Goal: Task Accomplishment & Management: Complete application form

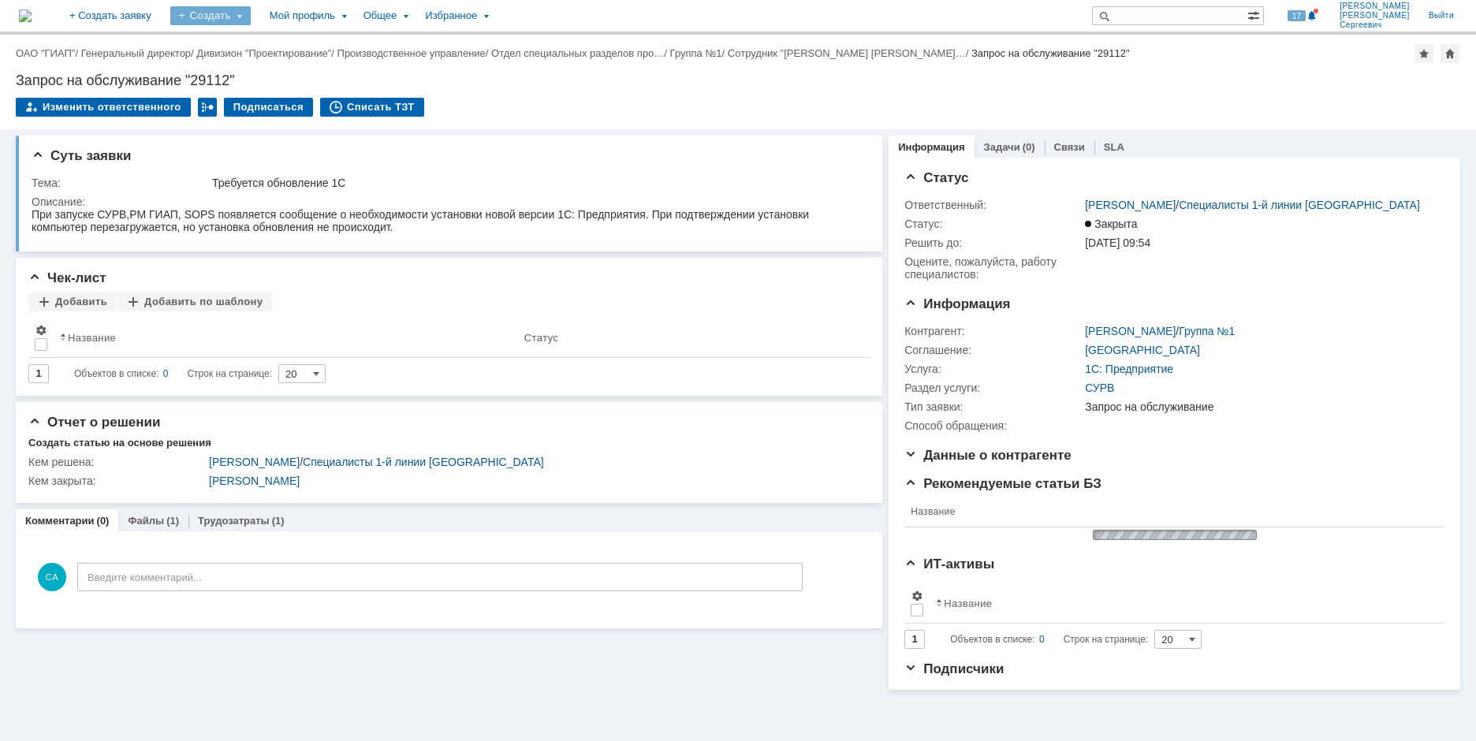
click at [251, 14] on div "Создать" at bounding box center [210, 15] width 80 height 19
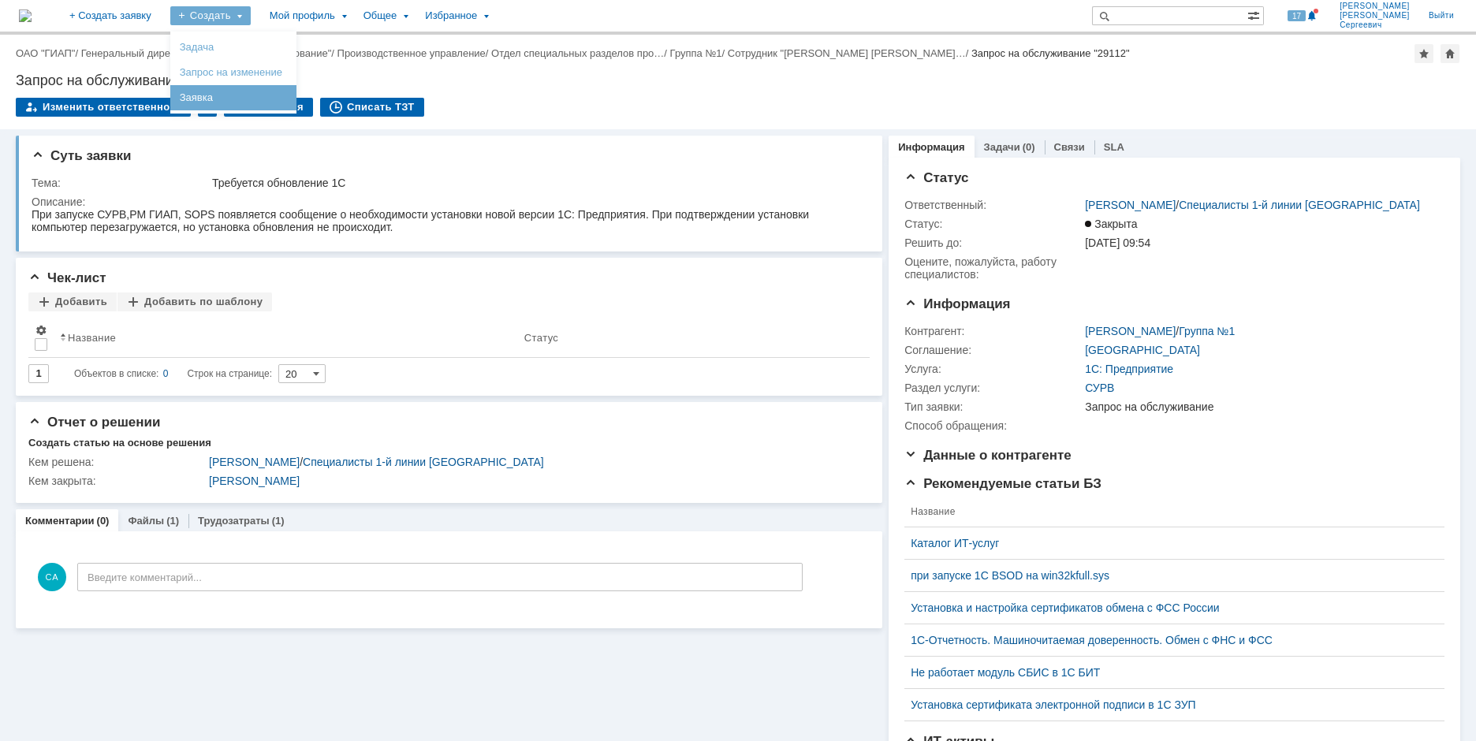
click at [290, 94] on link "Заявка" at bounding box center [233, 97] width 120 height 19
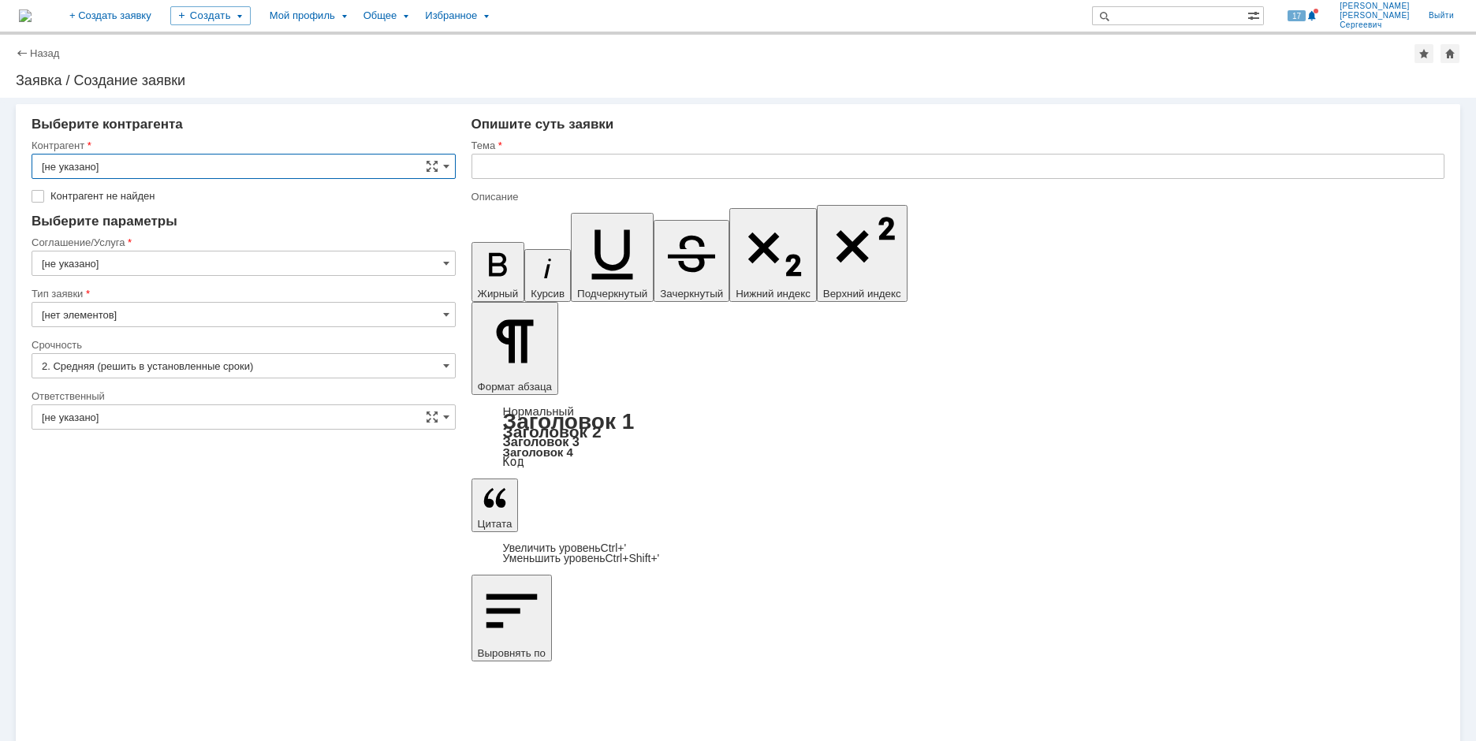
click at [272, 165] on input "[не указано]" at bounding box center [244, 166] width 424 height 25
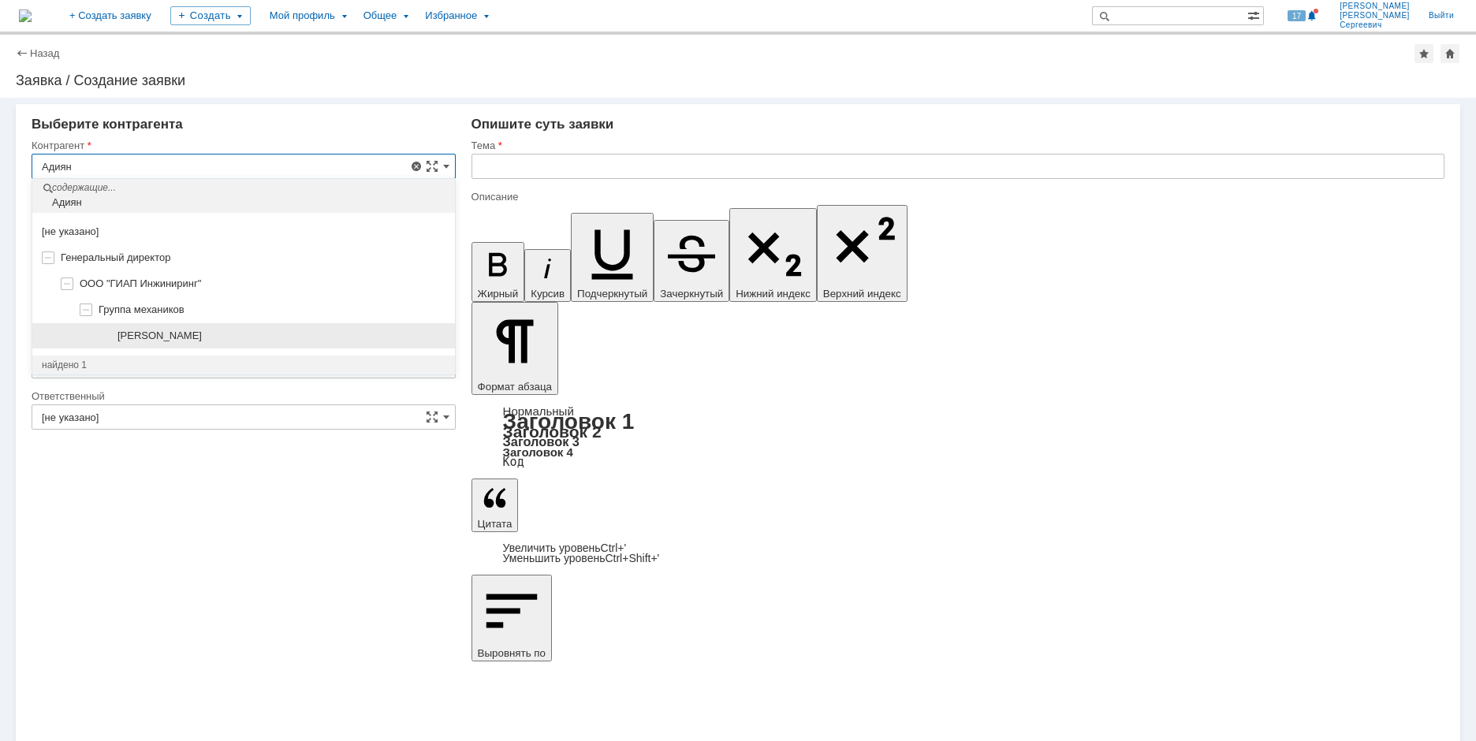
click at [199, 346] on div "[PERSON_NAME]" at bounding box center [243, 336] width 422 height 26
type input "[PERSON_NAME]"
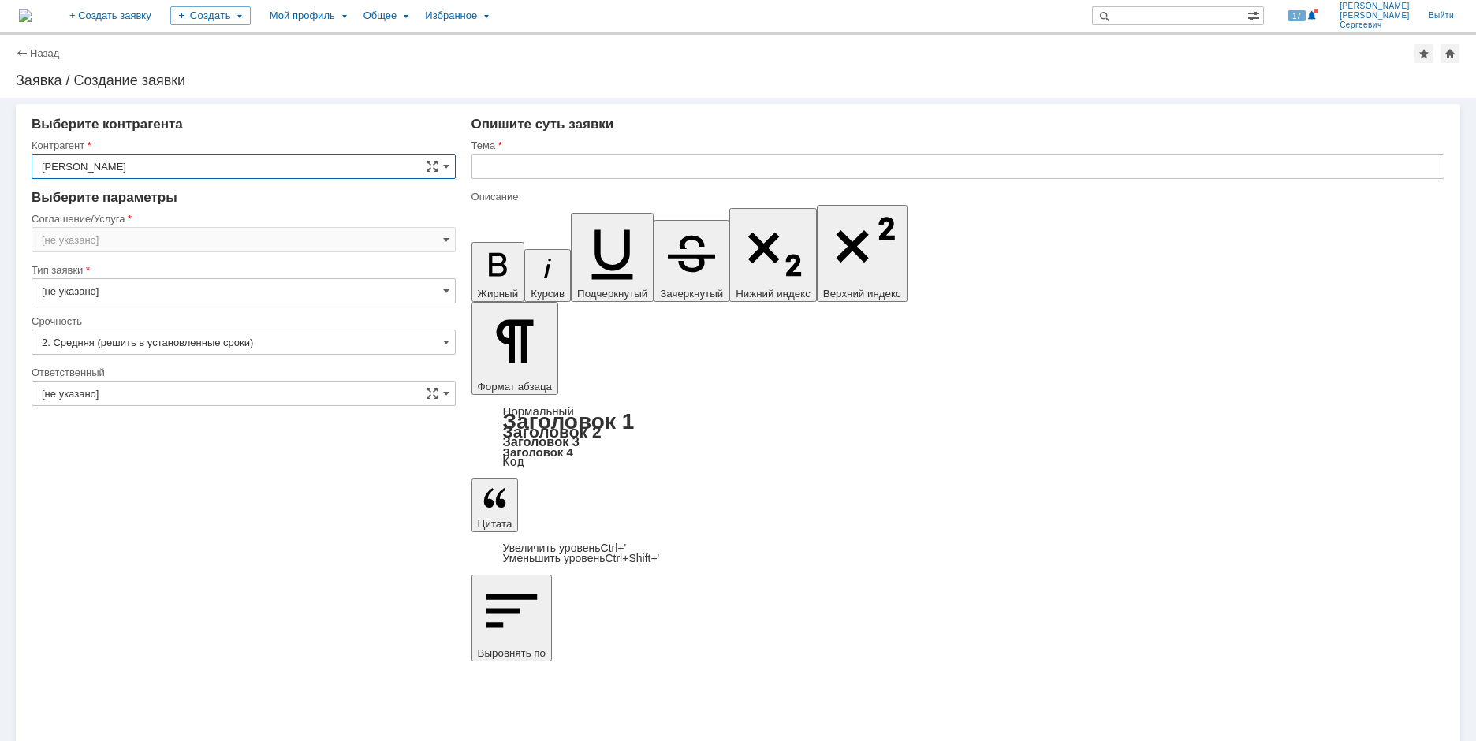
type input "[GEOGRAPHIC_DATA]"
click at [195, 251] on input "[GEOGRAPHIC_DATA]" at bounding box center [244, 239] width 424 height 25
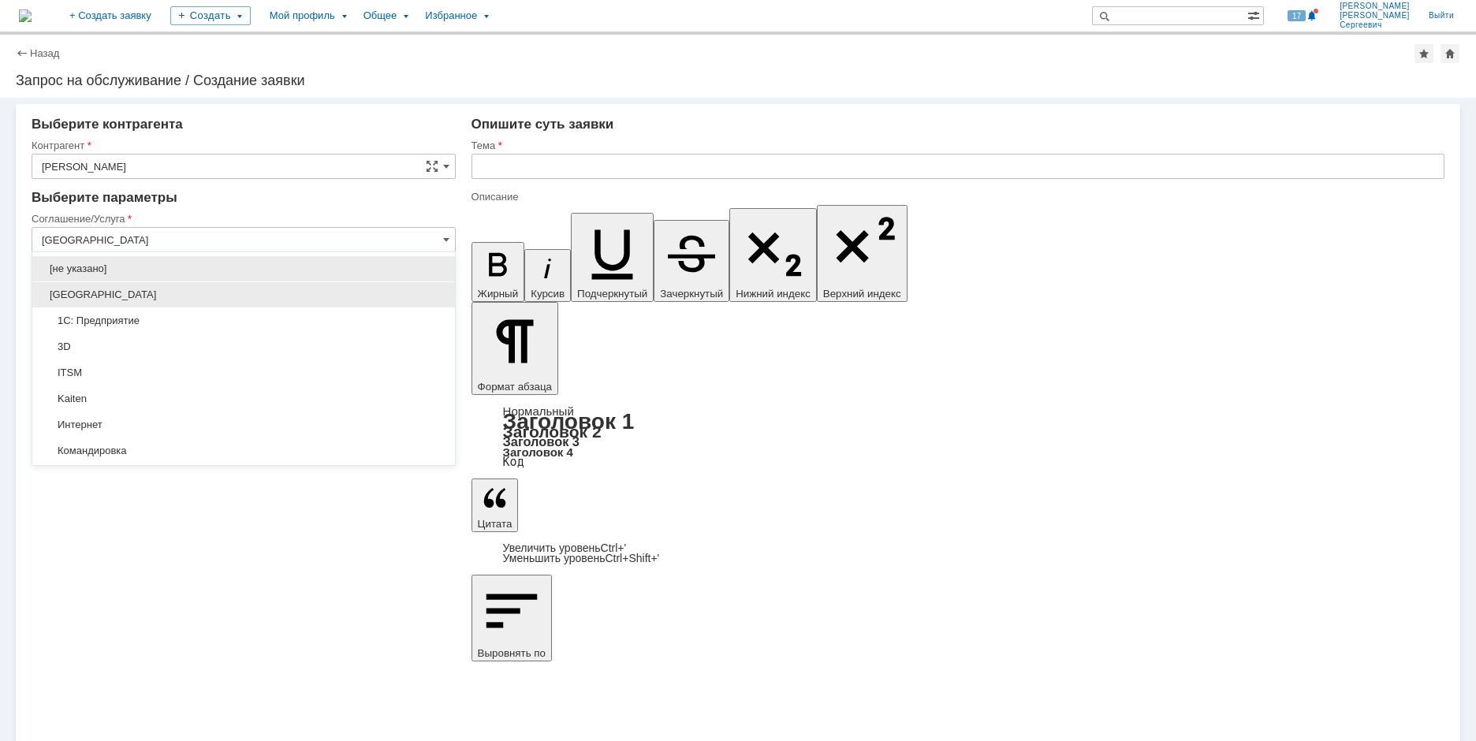
click at [180, 303] on div "[GEOGRAPHIC_DATA]" at bounding box center [243, 294] width 422 height 25
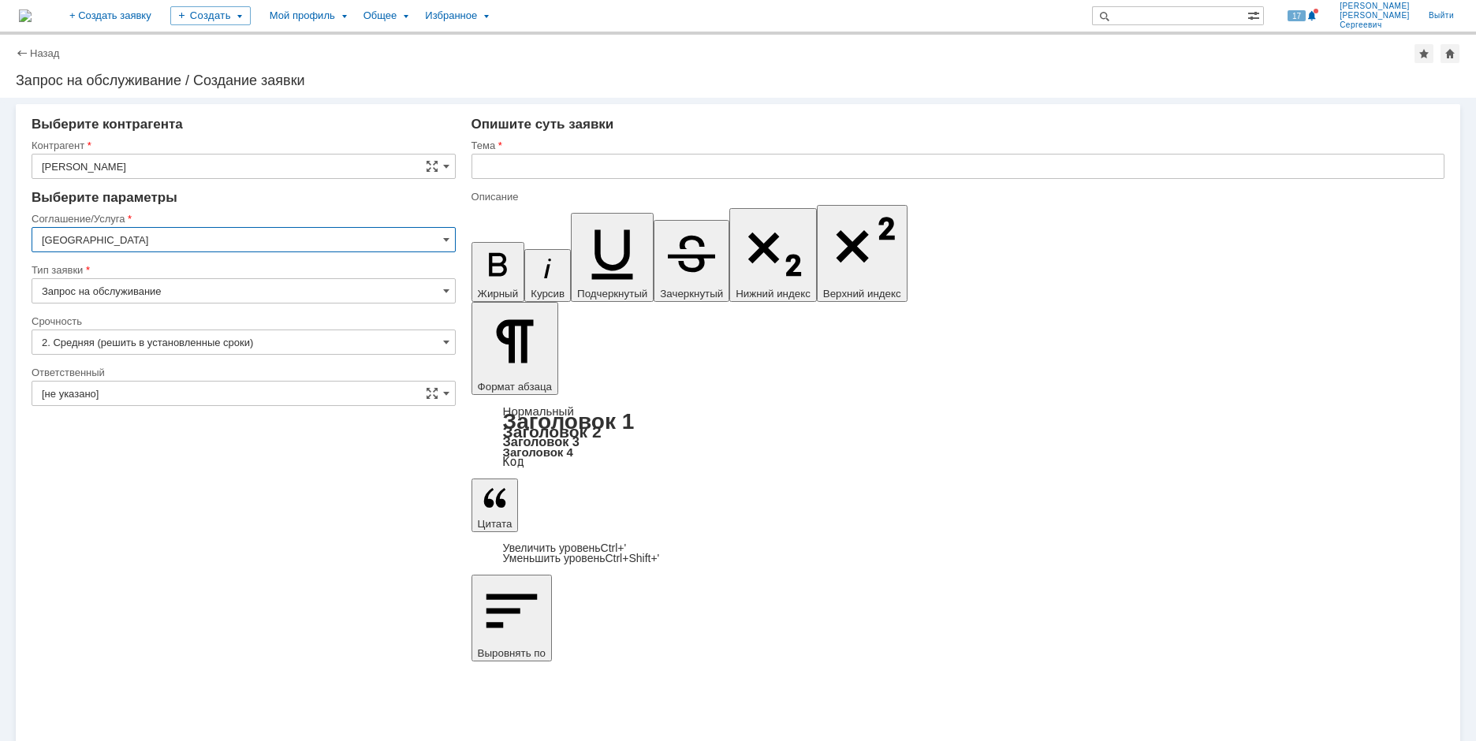
type input "[GEOGRAPHIC_DATA]"
click at [171, 389] on input "[не указано]" at bounding box center [244, 393] width 424 height 25
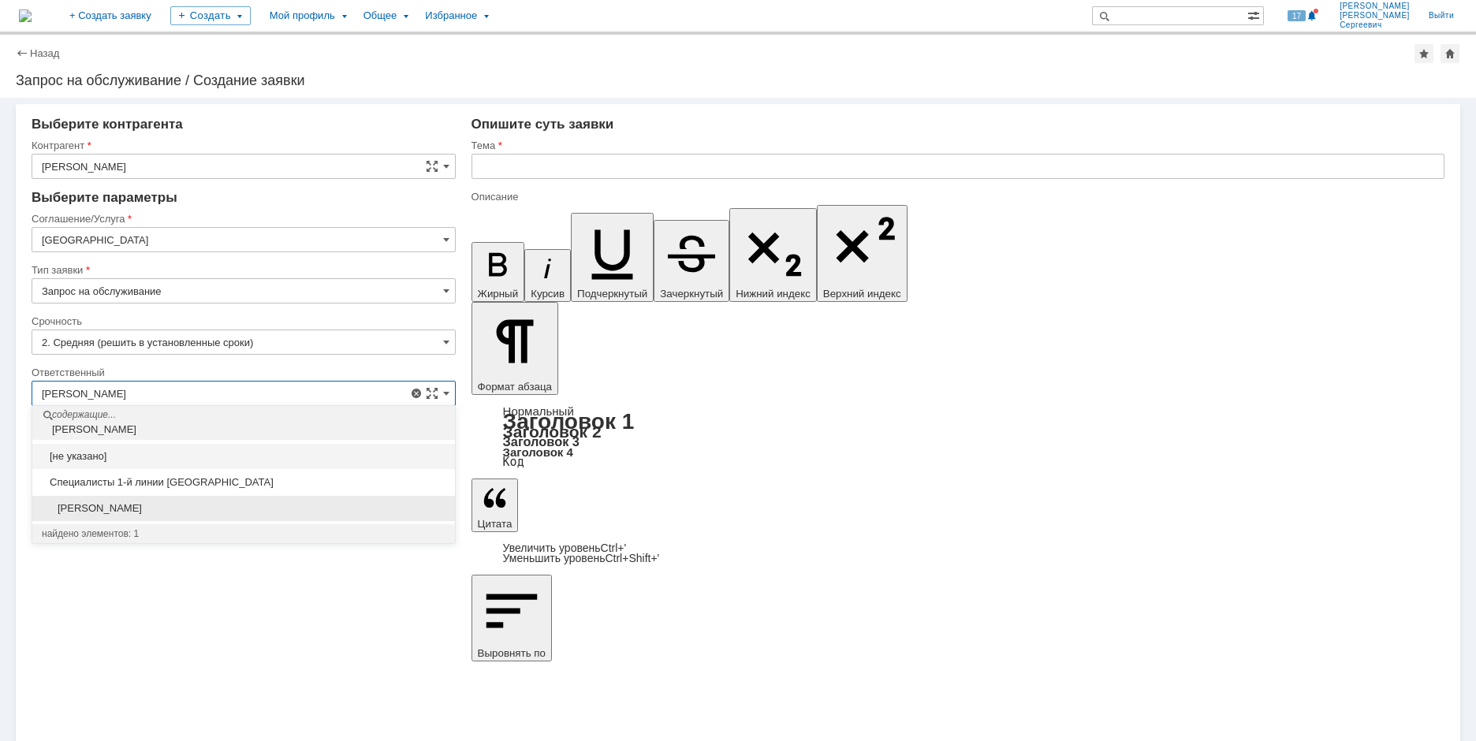
click at [235, 511] on span "[PERSON_NAME]" at bounding box center [244, 508] width 404 height 13
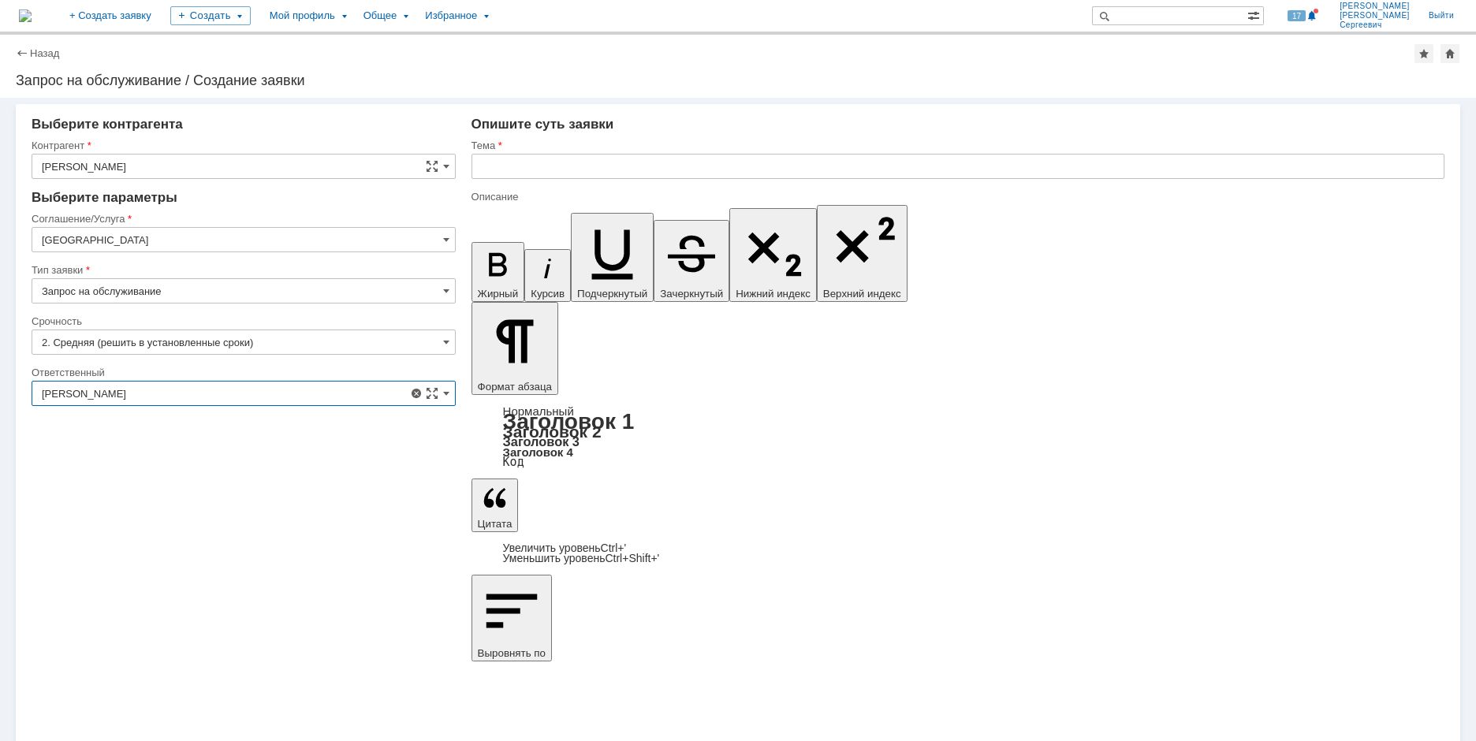
type input "[PERSON_NAME]"
click at [539, 172] on input "text" at bounding box center [957, 166] width 973 height 25
type input "П"
type input "Обновление 1С"
click at [660, 222] on icon "button" at bounding box center [691, 253] width 63 height 63
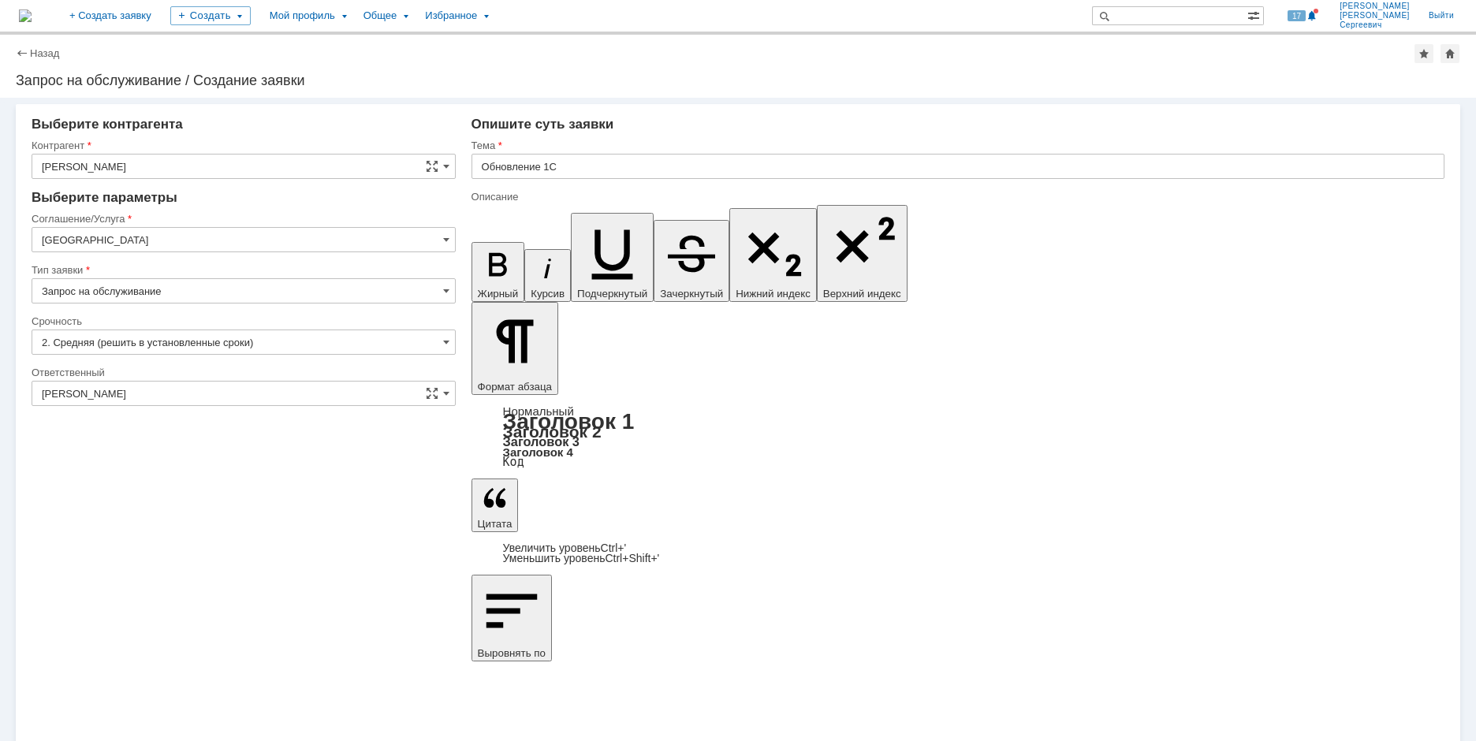
click at [660, 222] on icon "button" at bounding box center [691, 253] width 63 height 63
